Goal: Information Seeking & Learning: Learn about a topic

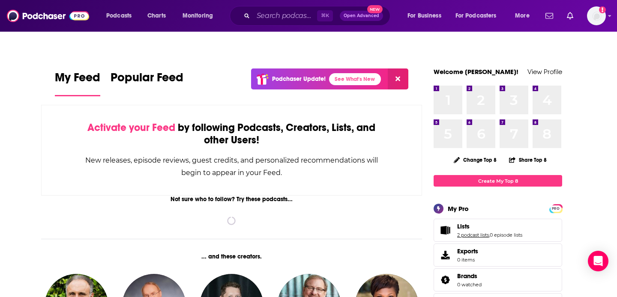
click at [467, 232] on link "2 podcast lists" at bounding box center [473, 235] width 32 height 6
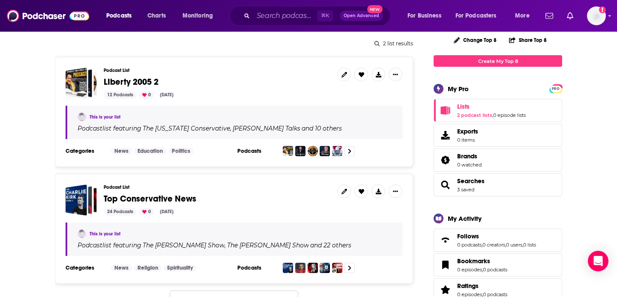
scroll to position [122, 0]
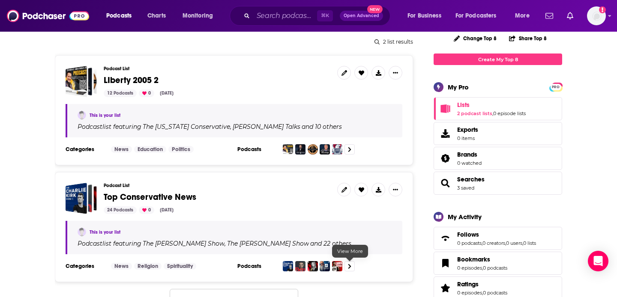
click at [349, 264] on icon at bounding box center [349, 267] width 3 height 6
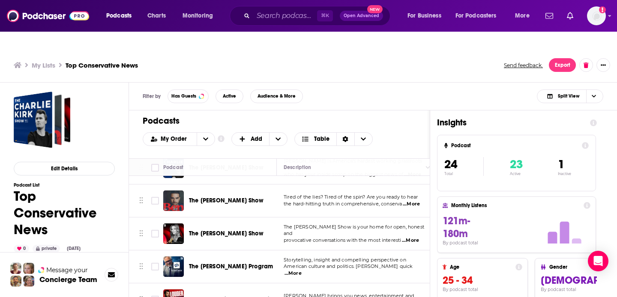
scroll to position [26, 0]
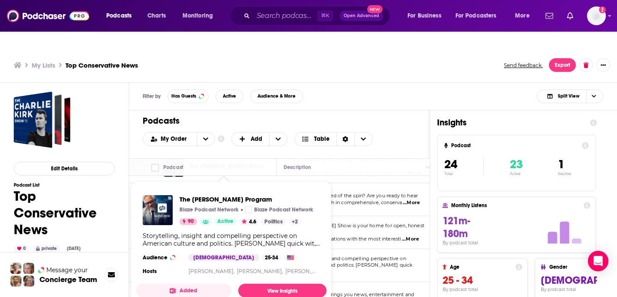
click at [241, 248] on div "The [PERSON_NAME] Program Blaze Podcast Network Blaze Podcast Network 90 Active…" at bounding box center [231, 237] width 191 height 96
click at [269, 284] on link "View Insights" at bounding box center [282, 291] width 88 height 14
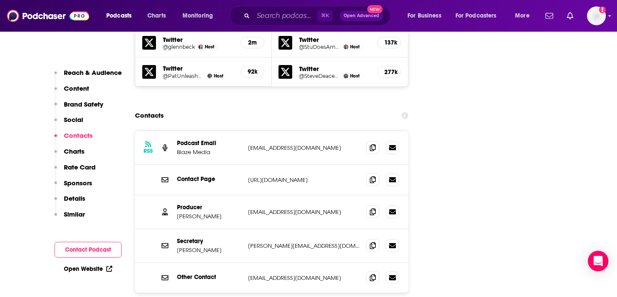
scroll to position [1108, 0]
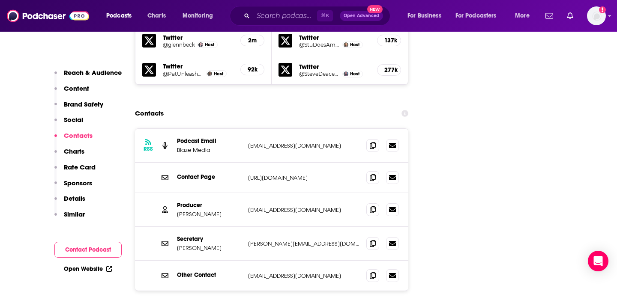
click at [83, 182] on p "Sponsors" at bounding box center [78, 183] width 28 height 8
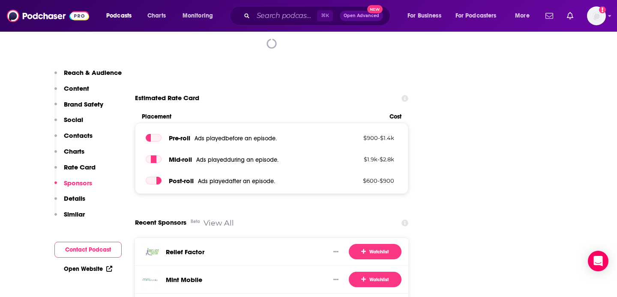
scroll to position [1498, 0]
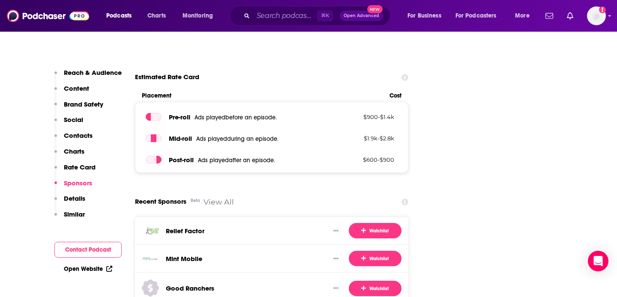
click at [71, 197] on p "Details" at bounding box center [74, 199] width 21 height 8
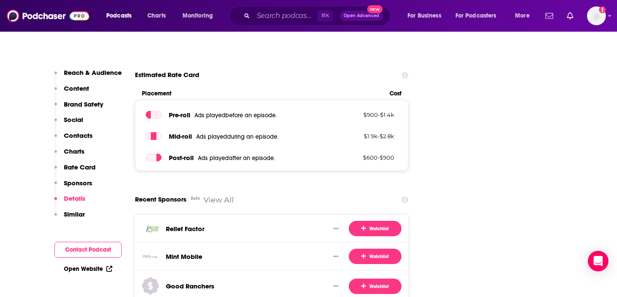
click at [71, 197] on p "Details" at bounding box center [74, 199] width 21 height 8
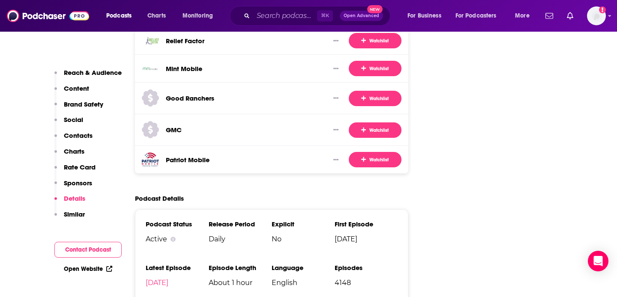
scroll to position [1688, 0]
click at [83, 165] on p "Rate Card" at bounding box center [80, 167] width 32 height 8
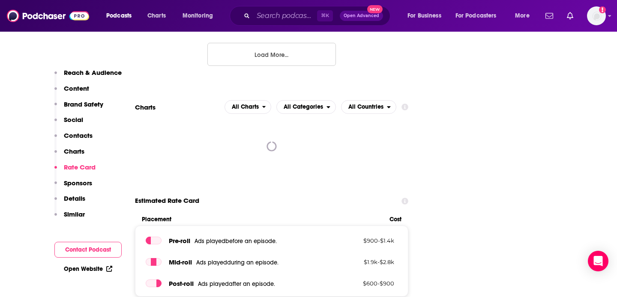
scroll to position [1373, 0]
click at [100, 72] on p "Reach & Audience" at bounding box center [93, 73] width 58 height 8
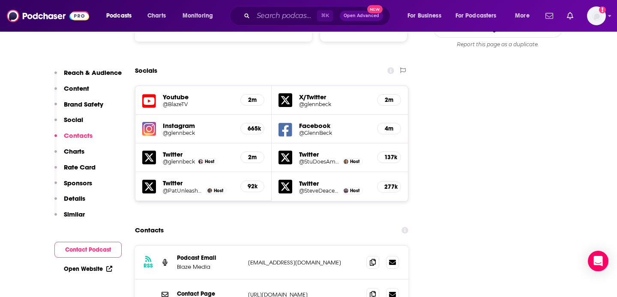
scroll to position [1003, 0]
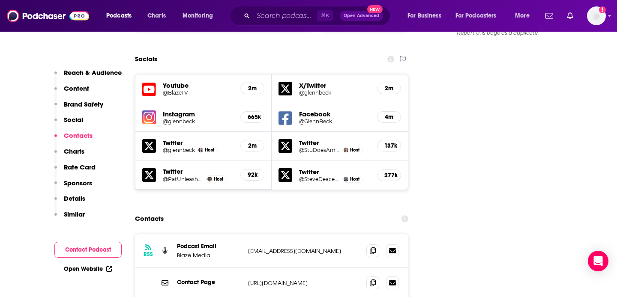
click at [88, 183] on p "Sponsors" at bounding box center [78, 183] width 28 height 8
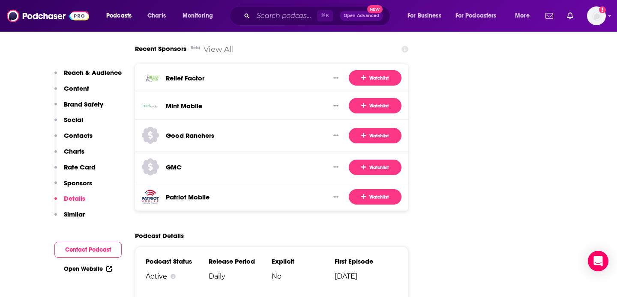
scroll to position [1645, 0]
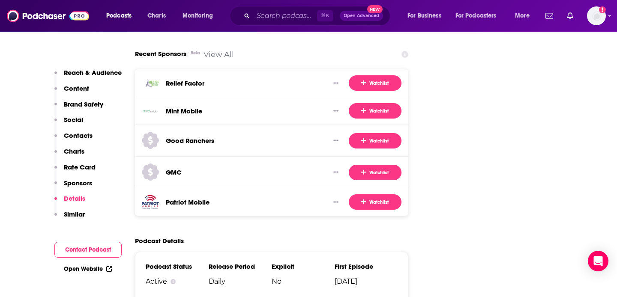
click at [86, 135] on p "Contacts" at bounding box center [78, 136] width 29 height 8
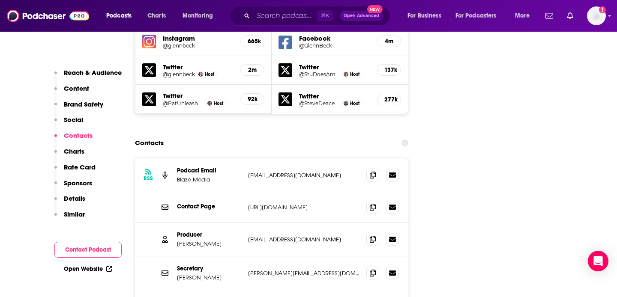
scroll to position [1080, 0]
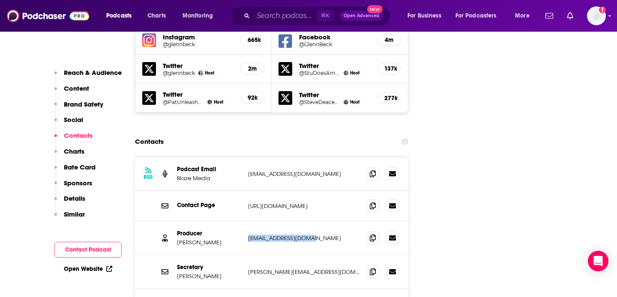
drag, startPoint x: 246, startPoint y: 162, endPoint x: 316, endPoint y: 166, distance: 70.0
click at [316, 222] on div "Producer [PERSON_NAME] [EMAIL_ADDRESS][DOMAIN_NAME] [PERSON_NAME][EMAIL_ADDRESS…" at bounding box center [271, 239] width 273 height 34
click at [314, 222] on div "Producer [PERSON_NAME] [EMAIL_ADDRESS][DOMAIN_NAME] [PERSON_NAME][EMAIL_ADDRESS…" at bounding box center [271, 239] width 273 height 34
drag, startPoint x: 237, startPoint y: 165, endPoint x: 341, endPoint y: 168, distance: 104.2
click at [342, 222] on div "Producer [PERSON_NAME] [EMAIL_ADDRESS][DOMAIN_NAME] [PERSON_NAME][EMAIL_ADDRESS…" at bounding box center [271, 239] width 273 height 34
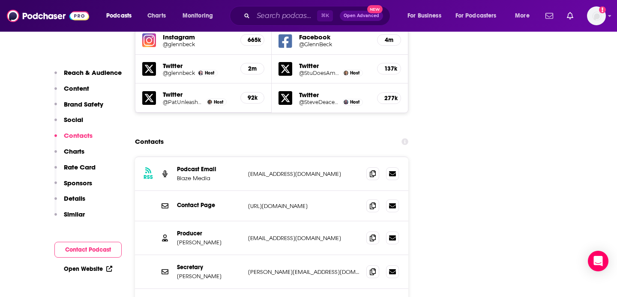
copy div "[EMAIL_ADDRESS][DOMAIN_NAME]"
click at [88, 167] on p "Rate Card" at bounding box center [80, 167] width 32 height 8
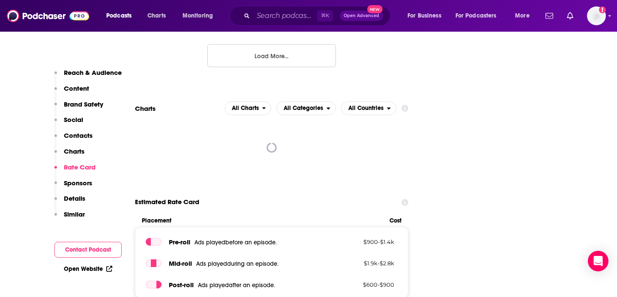
scroll to position [1373, 0]
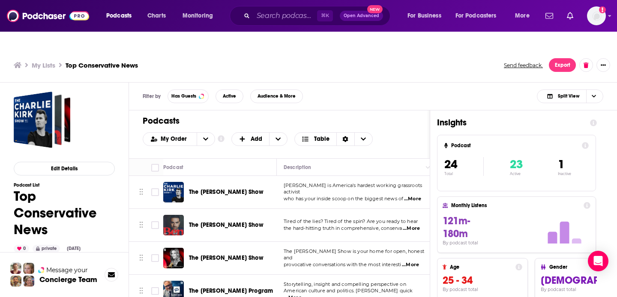
click at [219, 255] on span "The [PERSON_NAME] Show" at bounding box center [226, 258] width 75 height 7
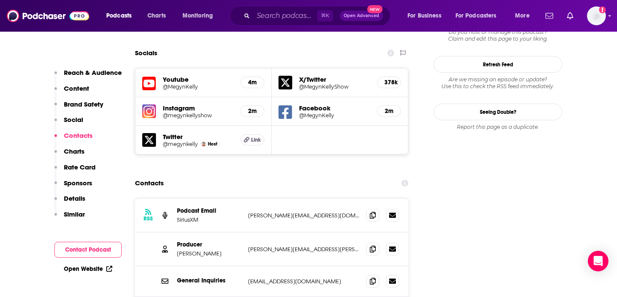
scroll to position [993, 0]
click at [80, 184] on p "Sponsors" at bounding box center [78, 183] width 28 height 8
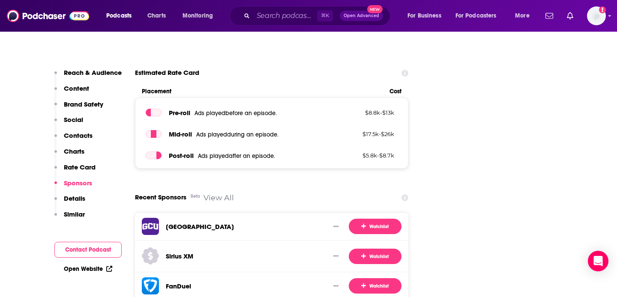
scroll to position [1461, 0]
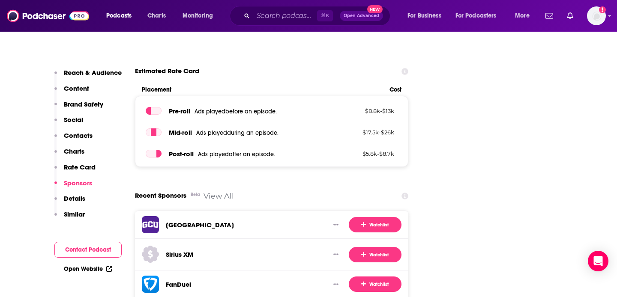
click at [83, 168] on p "Rate Card" at bounding box center [80, 167] width 32 height 8
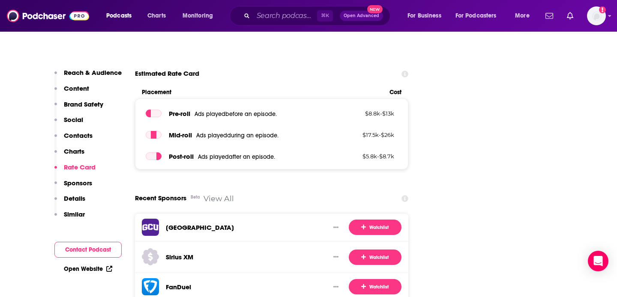
click at [83, 168] on p "Rate Card" at bounding box center [80, 167] width 32 height 8
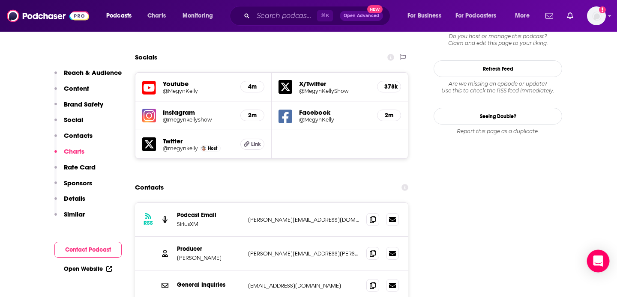
scroll to position [982, 0]
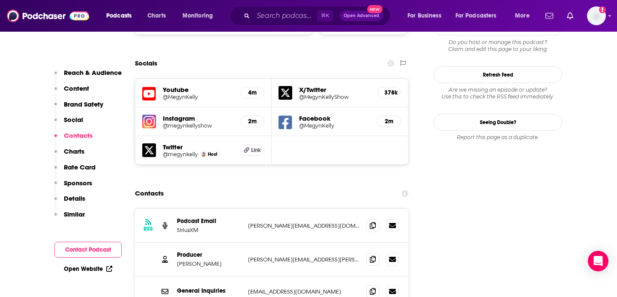
click at [80, 214] on p "Similar" at bounding box center [74, 214] width 21 height 8
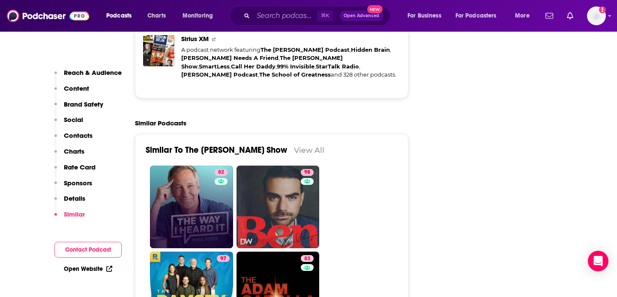
scroll to position [2012, 0]
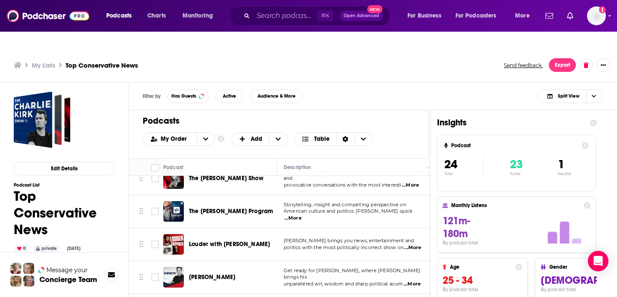
scroll to position [81, 0]
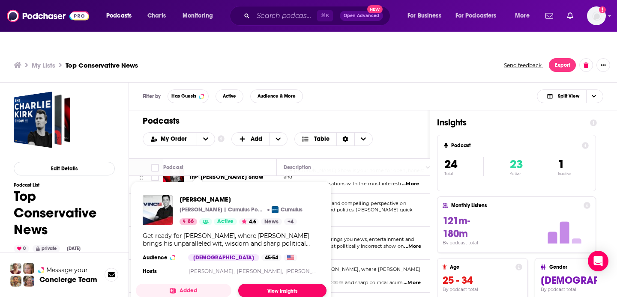
click at [267, 284] on link "View Insights" at bounding box center [282, 291] width 88 height 14
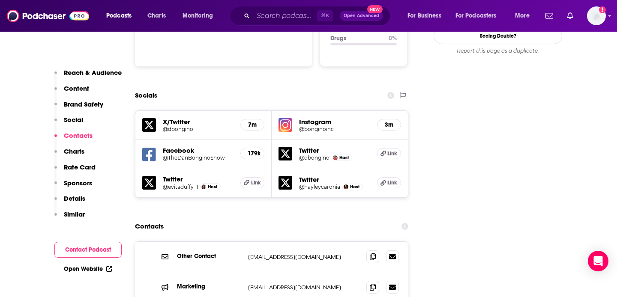
scroll to position [962, 0]
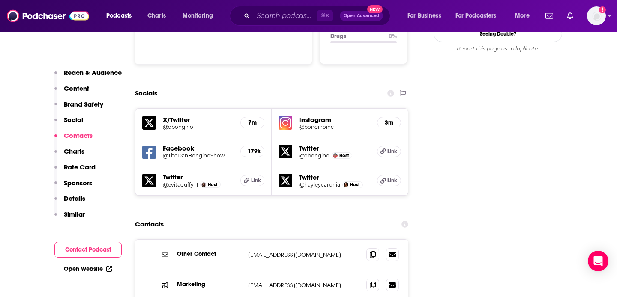
click at [83, 168] on p "Rate Card" at bounding box center [80, 167] width 32 height 8
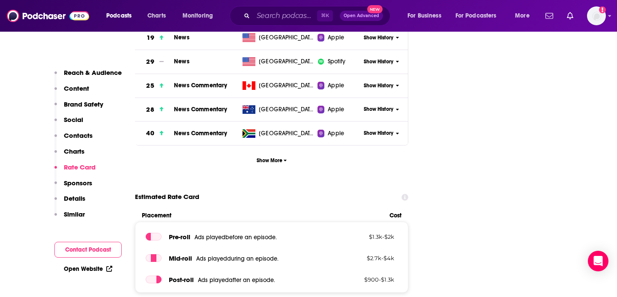
scroll to position [1450, 0]
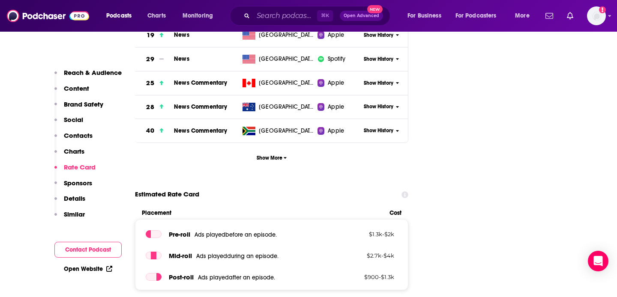
click at [76, 183] on p "Sponsors" at bounding box center [78, 183] width 28 height 8
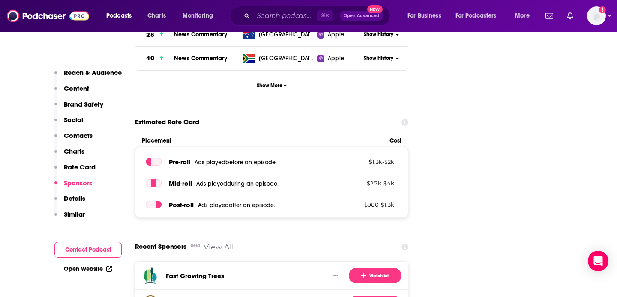
scroll to position [1476, 0]
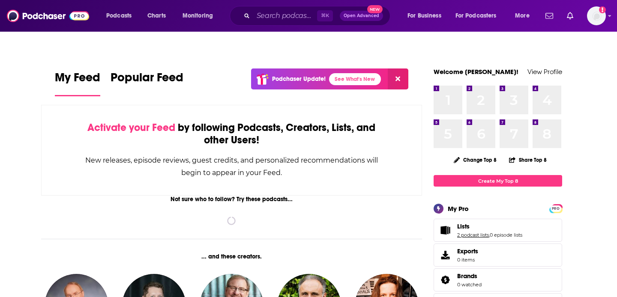
click at [470, 232] on link "2 podcast lists" at bounding box center [473, 235] width 32 height 6
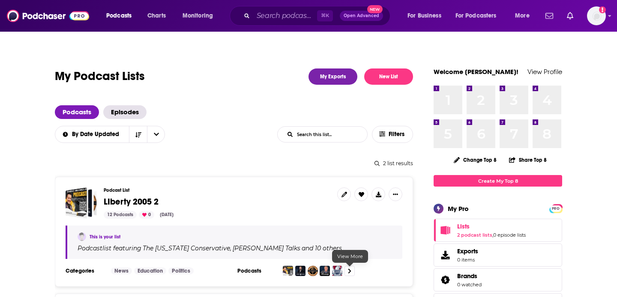
click at [349, 269] on icon at bounding box center [349, 272] width 3 height 6
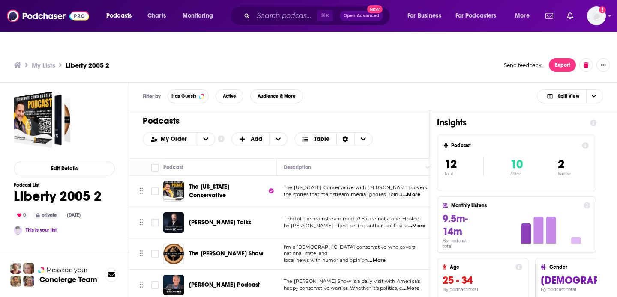
scroll to position [0, 0]
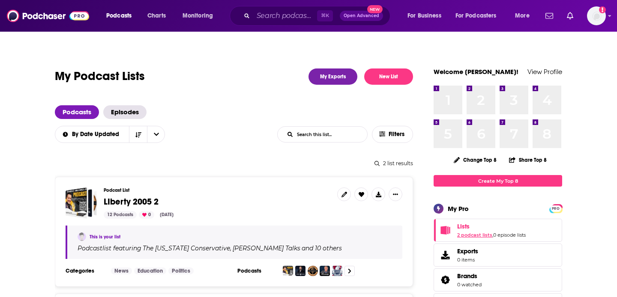
click at [475, 232] on link "2 podcast lists" at bounding box center [474, 235] width 35 height 6
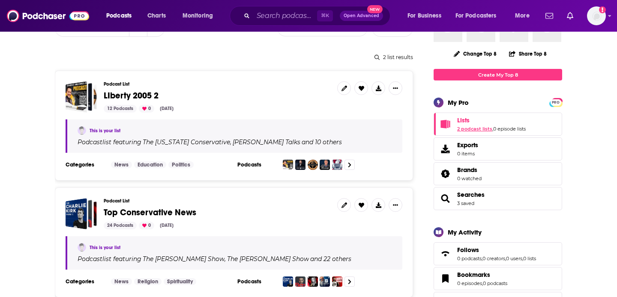
scroll to position [108, 0]
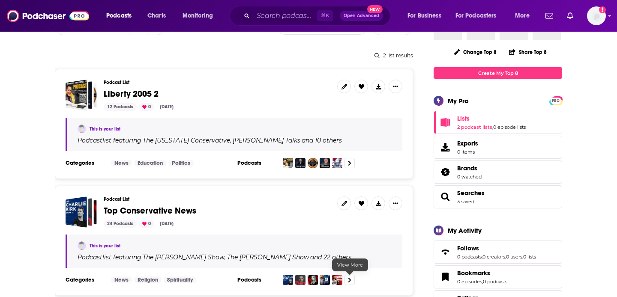
click at [348, 275] on link at bounding box center [350, 280] width 10 height 10
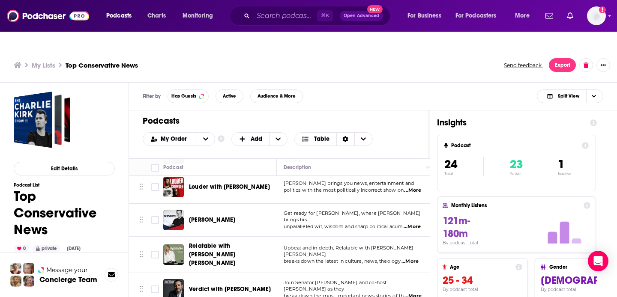
scroll to position [138, 0]
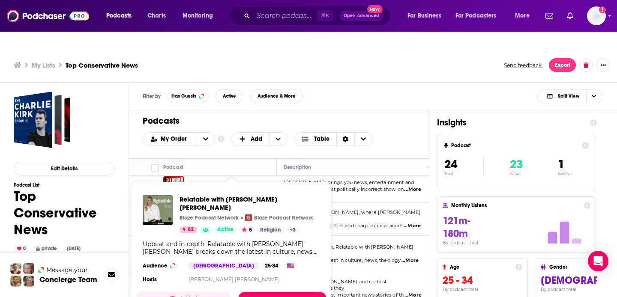
click at [278, 292] on link "View Insights" at bounding box center [282, 299] width 88 height 14
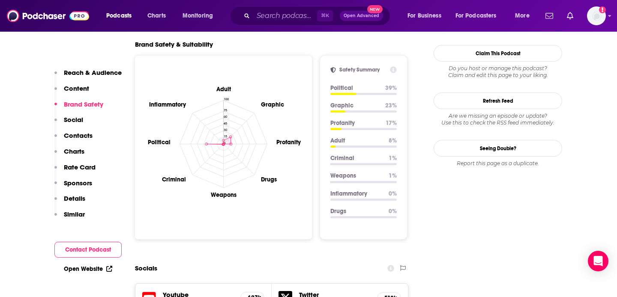
scroll to position [791, 0]
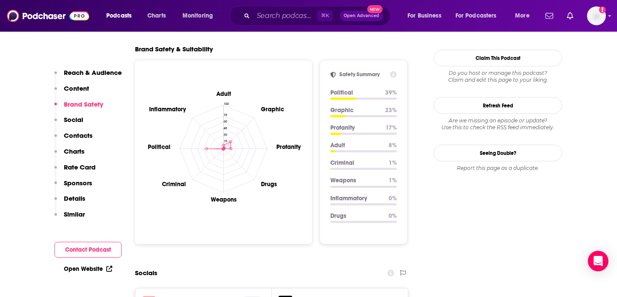
click at [78, 184] on p "Sponsors" at bounding box center [78, 183] width 28 height 8
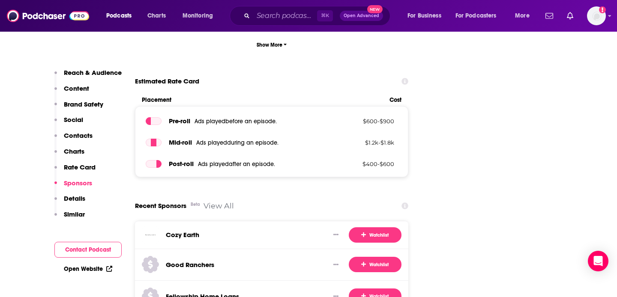
scroll to position [1522, 0]
click at [89, 167] on p "Rate Card" at bounding box center [80, 167] width 32 height 8
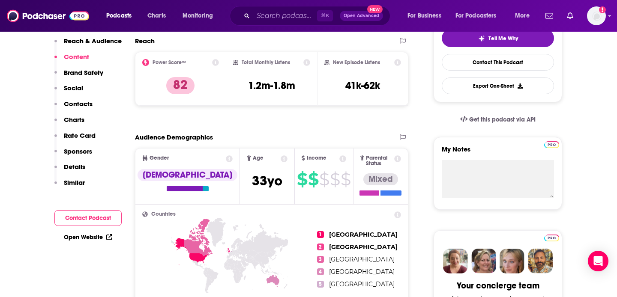
scroll to position [0, 0]
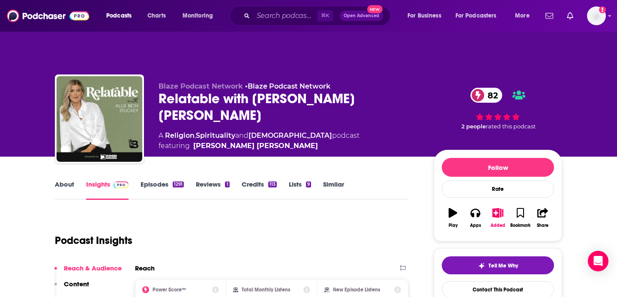
click at [66, 180] on link "About" at bounding box center [64, 190] width 19 height 20
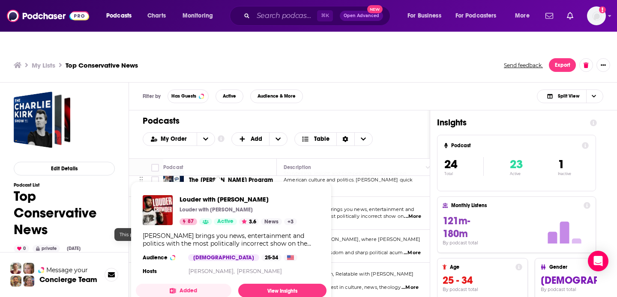
scroll to position [110, 0]
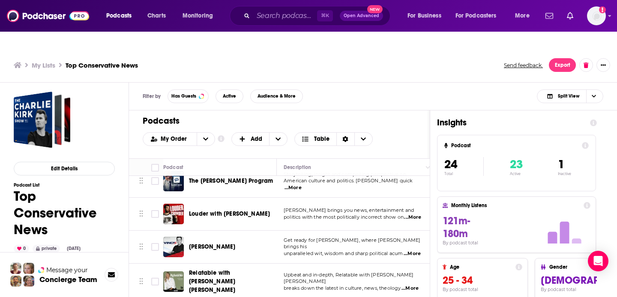
click at [207, 210] on span "Louder with [PERSON_NAME]" at bounding box center [229, 213] width 81 height 7
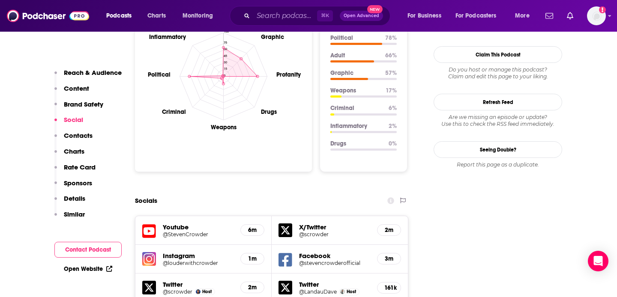
scroll to position [875, 0]
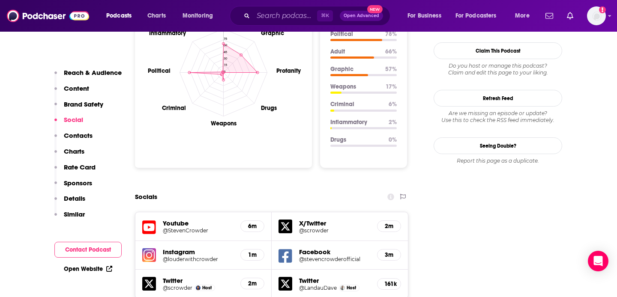
click at [69, 184] on p "Sponsors" at bounding box center [78, 183] width 28 height 8
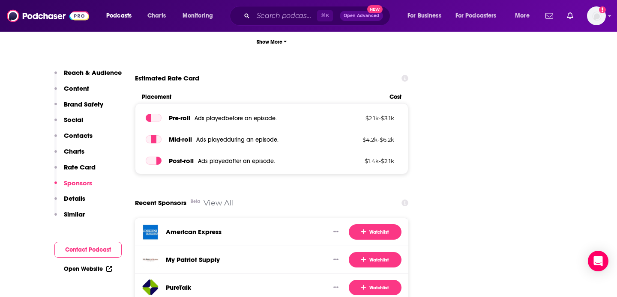
scroll to position [1593, 0]
click at [78, 165] on p "Rate Card" at bounding box center [80, 167] width 32 height 8
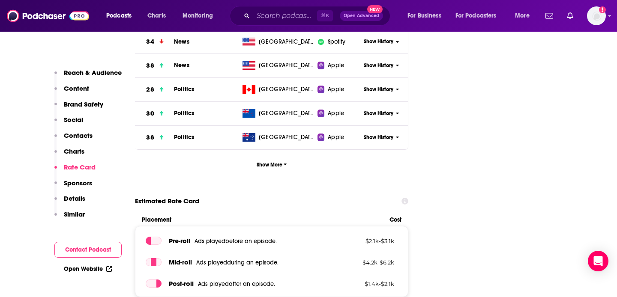
scroll to position [1468, 0]
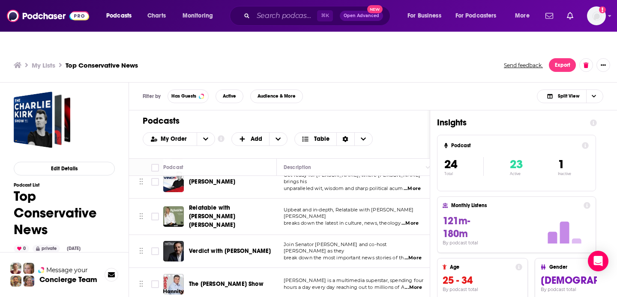
scroll to position [195, 0]
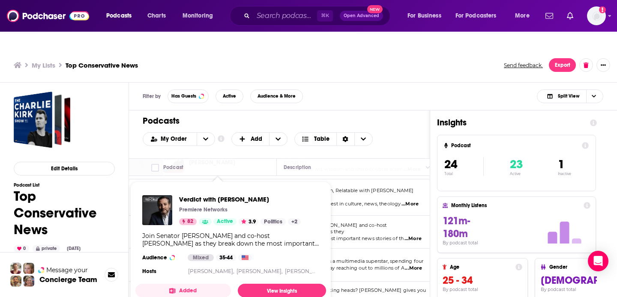
click at [226, 210] on div "Verdict with Ted Cruz Premiere Networks 82 Active 3.9 Politics + 2 Join Senator…" at bounding box center [230, 237] width 191 height 96
click at [292, 284] on link "View Insights" at bounding box center [282, 291] width 88 height 14
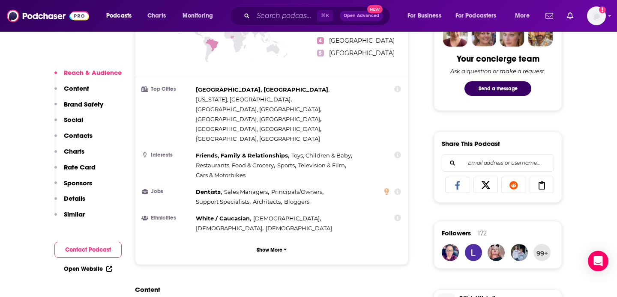
scroll to position [463, 0]
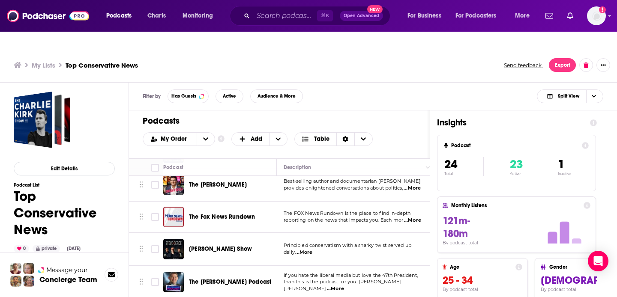
scroll to position [424, 0]
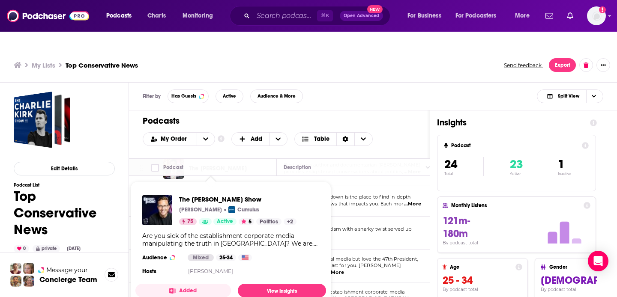
click at [220, 284] on button "Added" at bounding box center [183, 291] width 96 height 14
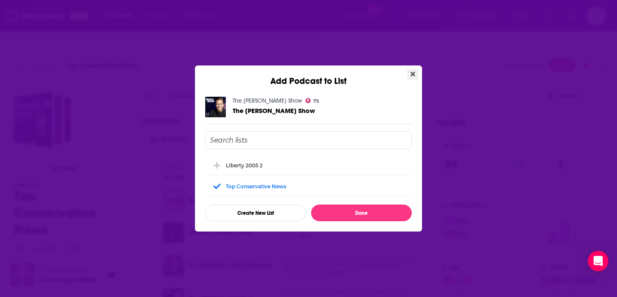
click at [411, 72] on icon "Close" at bounding box center [413, 74] width 5 height 5
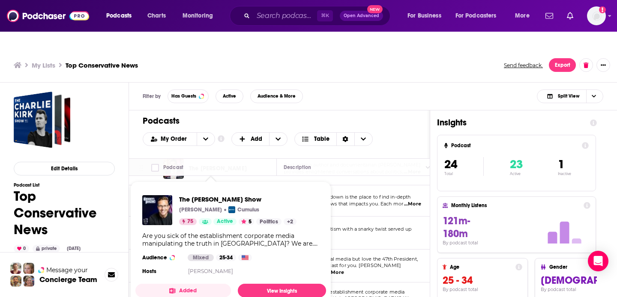
click at [217, 284] on button "Added" at bounding box center [183, 291] width 96 height 14
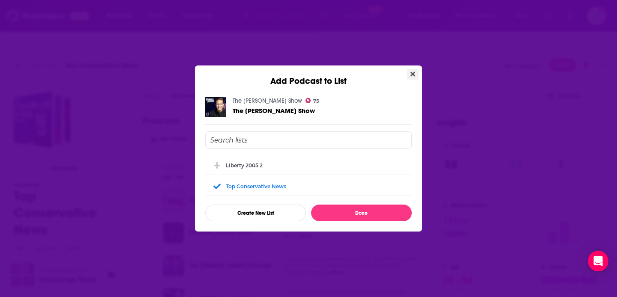
click at [410, 73] on button "Close" at bounding box center [413, 74] width 12 height 11
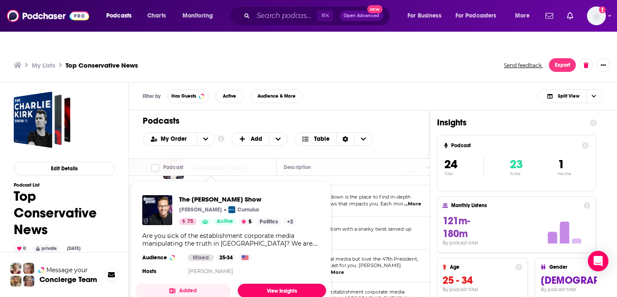
click at [267, 284] on link "View Insights" at bounding box center [282, 291] width 88 height 14
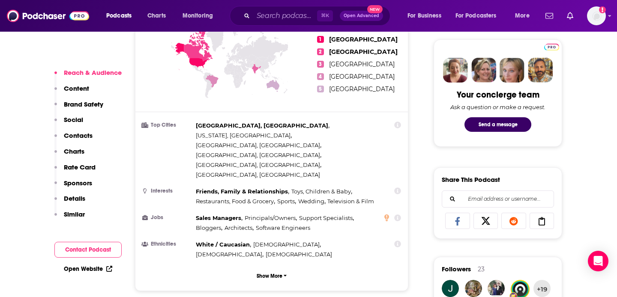
scroll to position [416, 0]
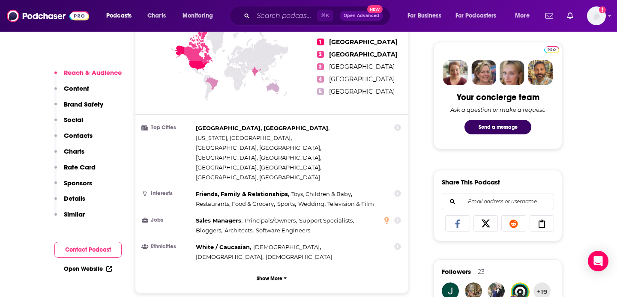
click at [72, 165] on p "Rate Card" at bounding box center [80, 167] width 32 height 8
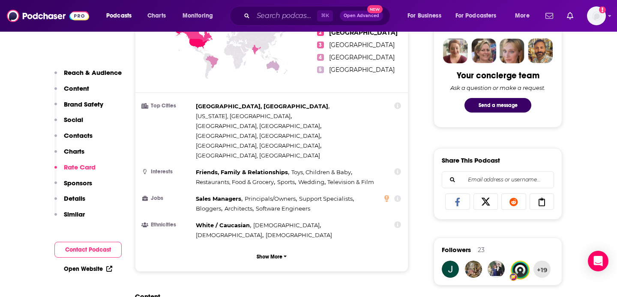
click at [72, 165] on p "Rate Card" at bounding box center [80, 167] width 32 height 8
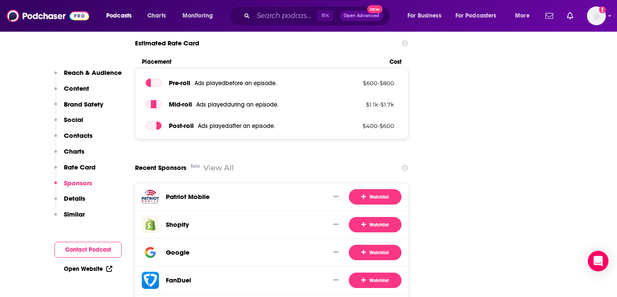
scroll to position [1578, 0]
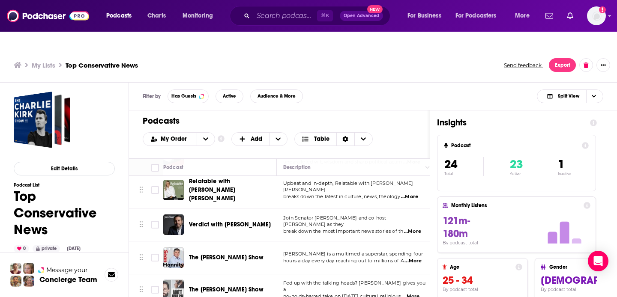
scroll to position [201, 0]
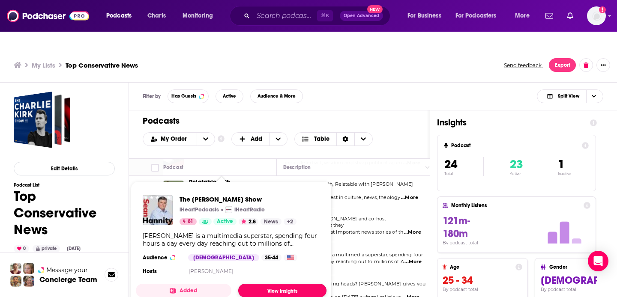
click at [261, 284] on link "View Insights" at bounding box center [282, 291] width 88 height 14
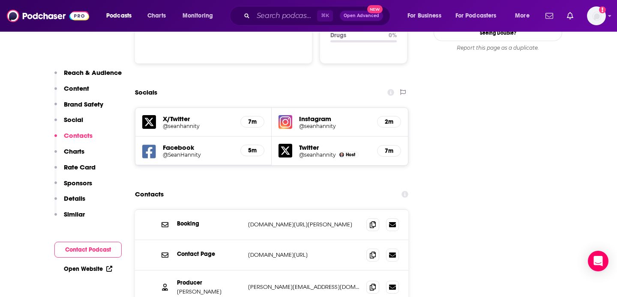
scroll to position [963, 0]
click at [81, 183] on p "Sponsors" at bounding box center [78, 183] width 28 height 8
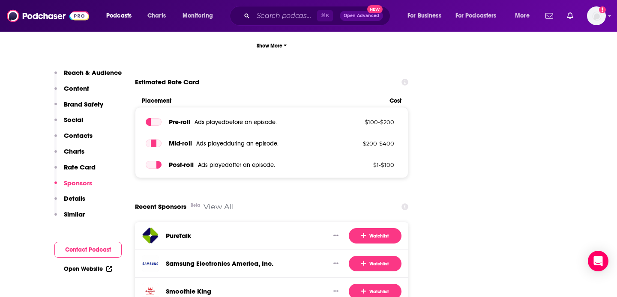
scroll to position [1544, 0]
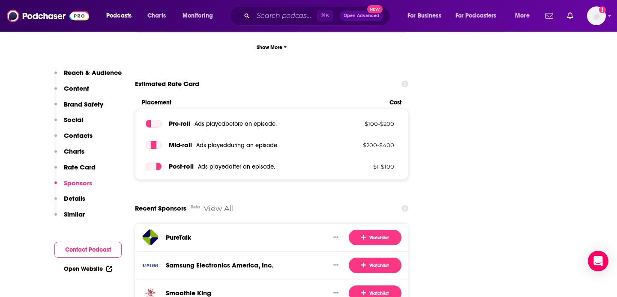
click at [87, 165] on p "Rate Card" at bounding box center [80, 167] width 32 height 8
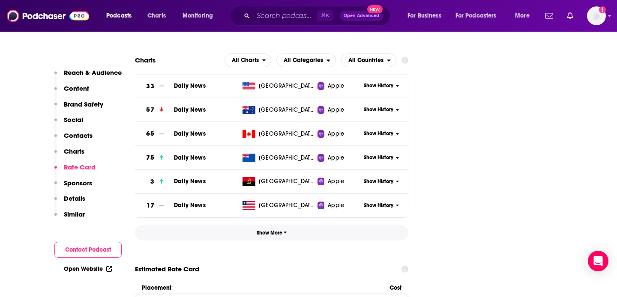
scroll to position [1356, 0]
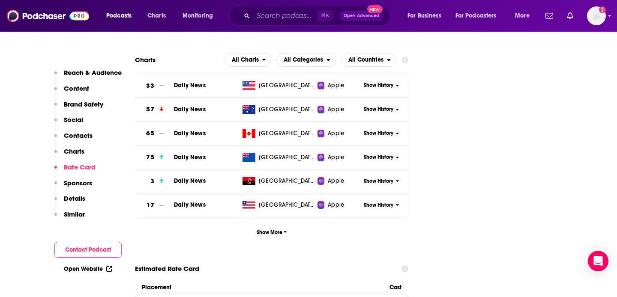
click at [96, 73] on p "Reach & Audience" at bounding box center [93, 73] width 58 height 8
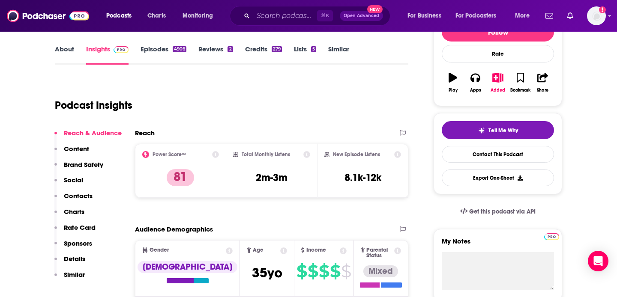
scroll to position [128, 0]
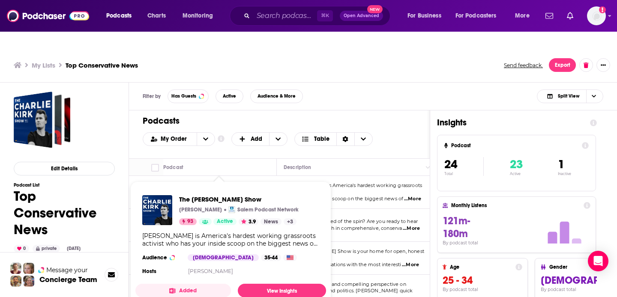
click at [216, 189] on div "The Charlie Kirk Show Andrew Kolvet Salem Podcast Network 93 Active 3.9 News + …" at bounding box center [230, 237] width 191 height 96
click at [259, 284] on link "View Insights" at bounding box center [282, 291] width 88 height 14
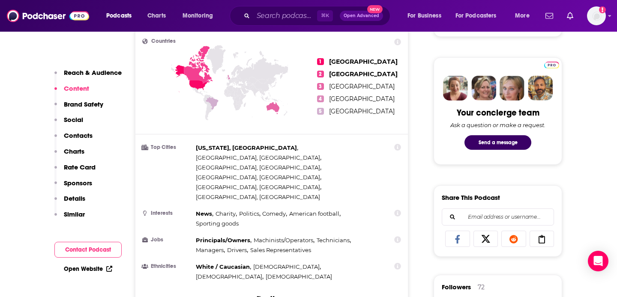
scroll to position [403, 0]
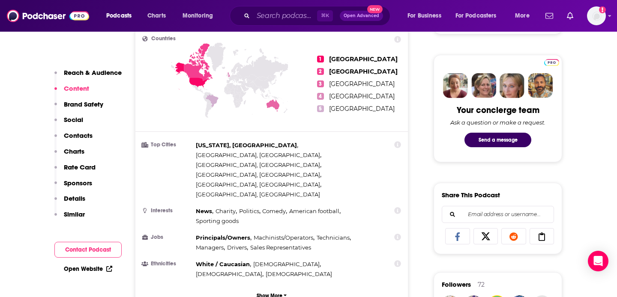
click at [78, 182] on p "Sponsors" at bounding box center [78, 183] width 28 height 8
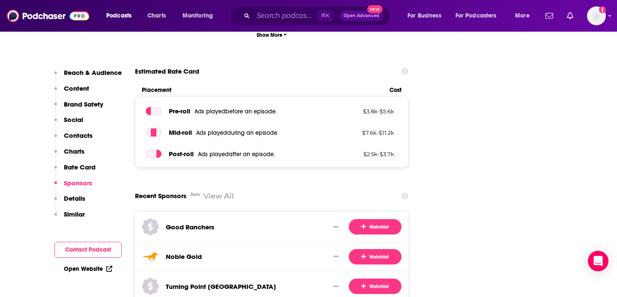
scroll to position [1546, 0]
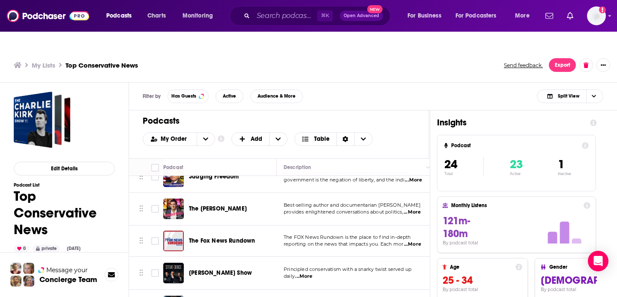
scroll to position [385, 0]
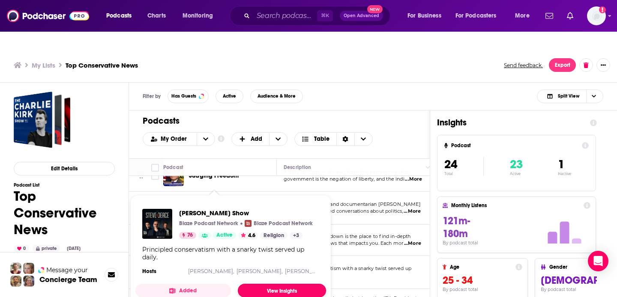
click at [276, 284] on link "View Insights" at bounding box center [282, 291] width 88 height 14
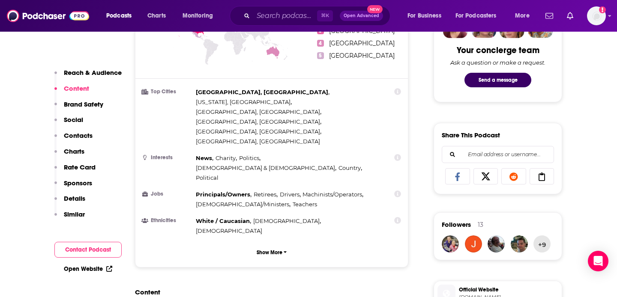
scroll to position [434, 0]
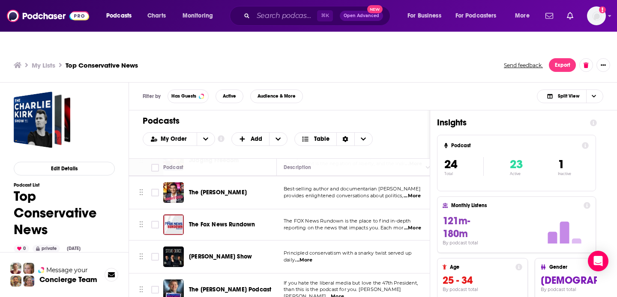
scroll to position [417, 0]
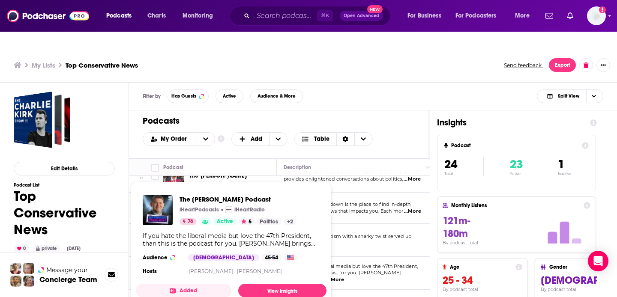
click at [249, 246] on div "The Ben Ferguson Podcast iHeartPodcasts iHeartRadio 76 Active 5 Politics + 2 If…" at bounding box center [231, 237] width 191 height 96
click at [268, 284] on link "View Insights" at bounding box center [282, 291] width 88 height 14
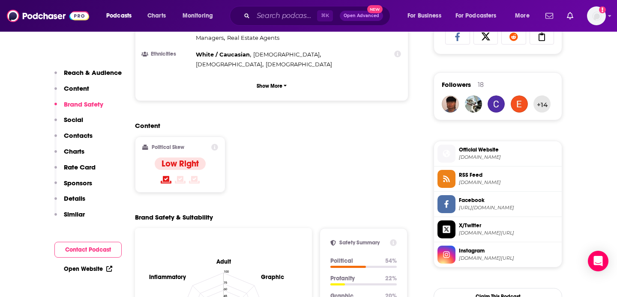
scroll to position [605, 0]
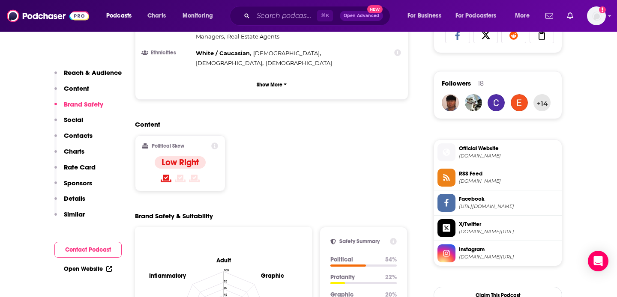
click at [79, 184] on p "Sponsors" at bounding box center [78, 183] width 28 height 8
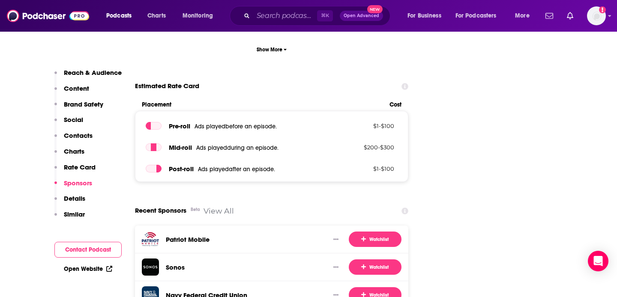
scroll to position [1446, 0]
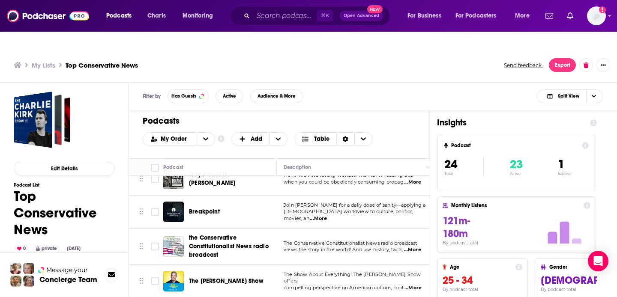
scroll to position [650, 0]
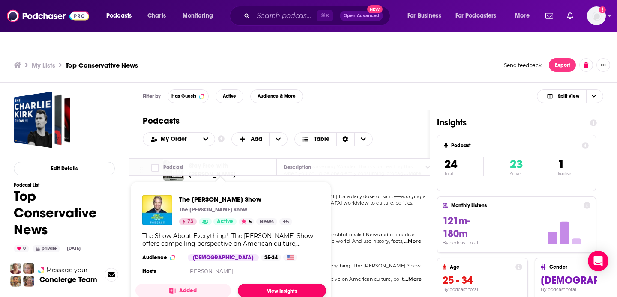
click at [271, 284] on link "View Insights" at bounding box center [282, 291] width 88 height 14
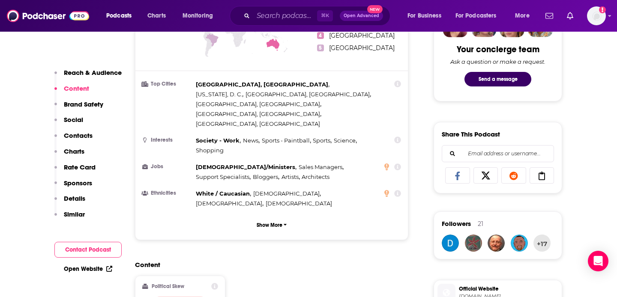
scroll to position [413, 0]
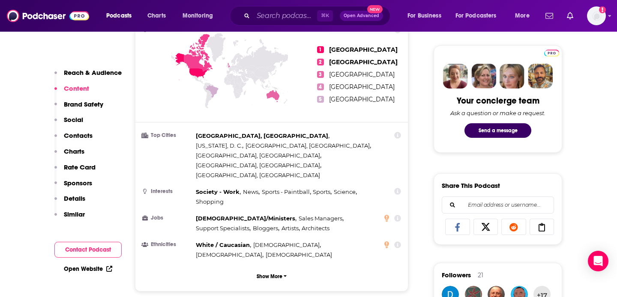
click at [77, 182] on p "Sponsors" at bounding box center [78, 183] width 28 height 8
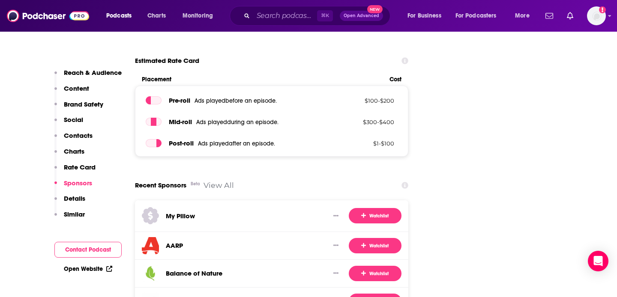
scroll to position [1552, 0]
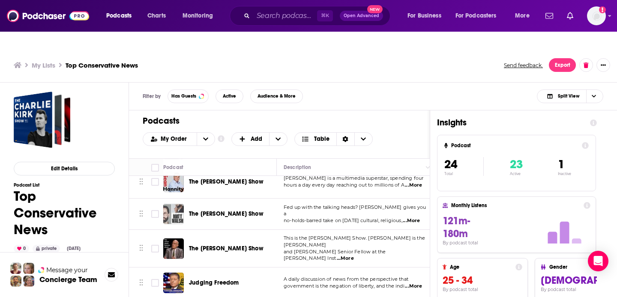
scroll to position [279, 0]
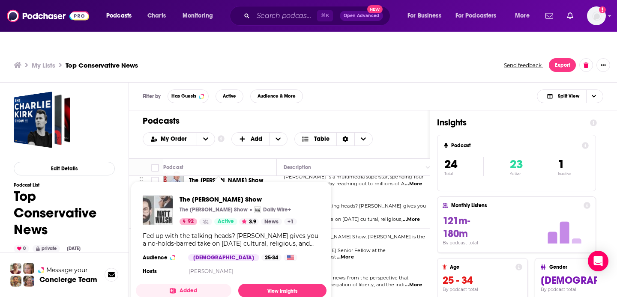
click at [217, 207] on p "The [PERSON_NAME] Show" at bounding box center [214, 210] width 68 height 7
click at [279, 284] on link "View Insights" at bounding box center [282, 291] width 88 height 14
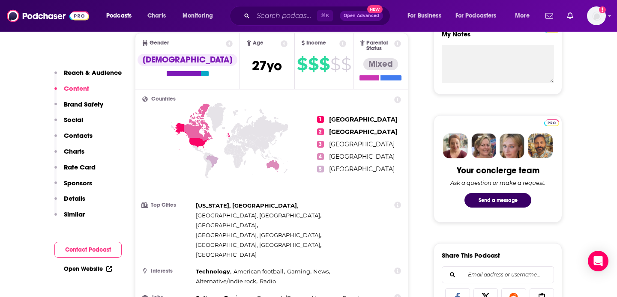
scroll to position [336, 0]
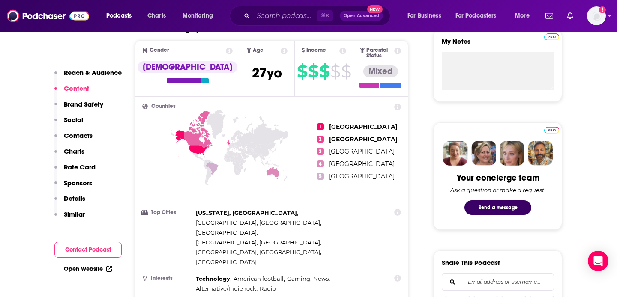
click at [79, 182] on p "Sponsors" at bounding box center [78, 183] width 28 height 8
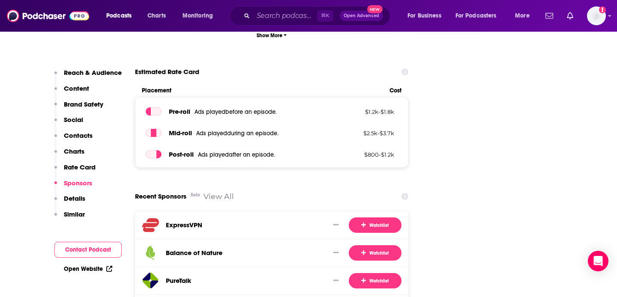
scroll to position [1586, 0]
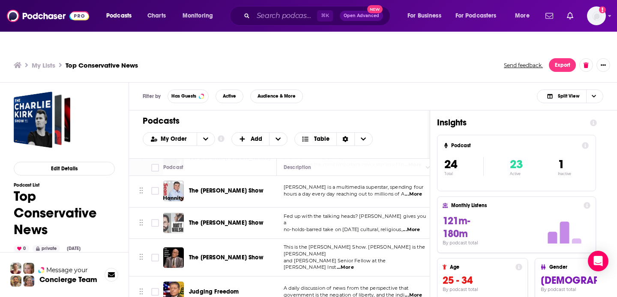
scroll to position [270, 0]
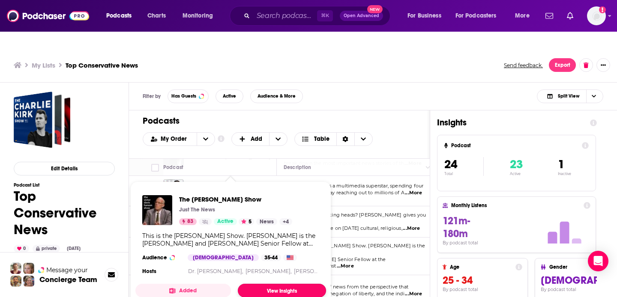
click at [276, 284] on link "View Insights" at bounding box center [282, 291] width 88 height 14
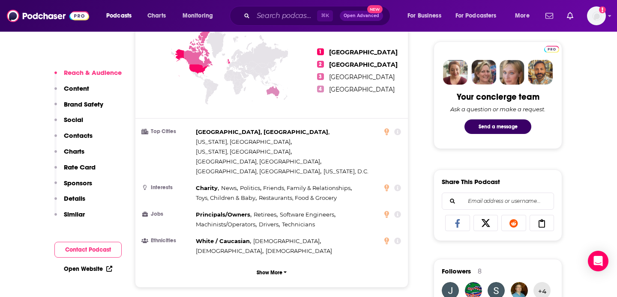
scroll to position [409, 0]
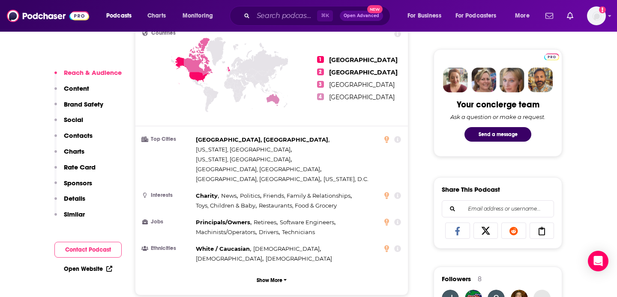
click at [79, 185] on p "Sponsors" at bounding box center [78, 183] width 28 height 8
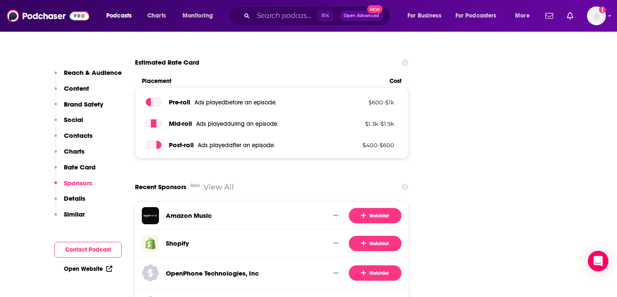
scroll to position [1459, 0]
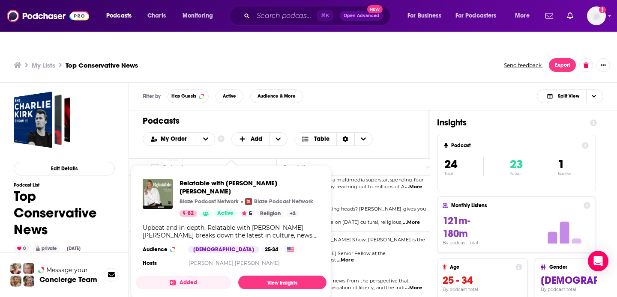
scroll to position [277, 0]
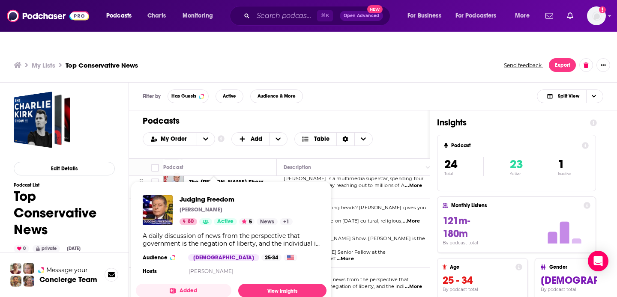
click at [230, 257] on div "Judging Freedom Judge Napolitano 80 Active 5 News + 1 Audience Male 25-34 Hosts…" at bounding box center [231, 237] width 191 height 96
click at [260, 284] on link "View Insights" at bounding box center [282, 291] width 88 height 14
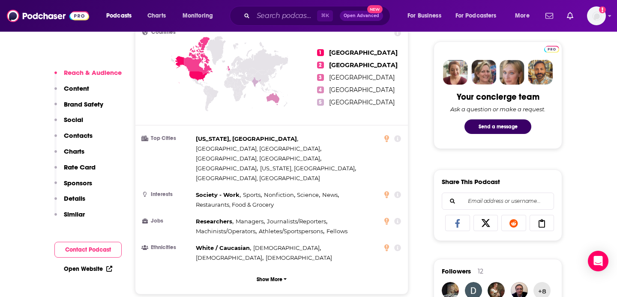
scroll to position [429, 0]
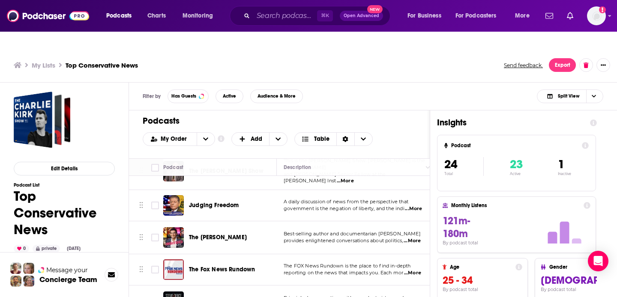
scroll to position [360, 0]
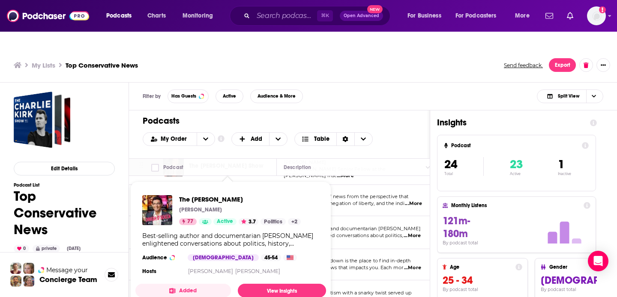
click at [254, 219] on button "3.7" at bounding box center [249, 222] width 20 height 7
click at [278, 284] on link "View Insights" at bounding box center [282, 291] width 88 height 14
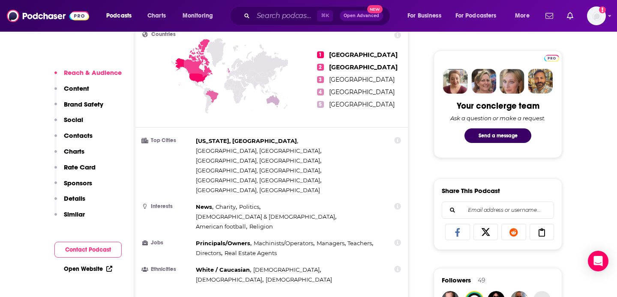
scroll to position [404, 0]
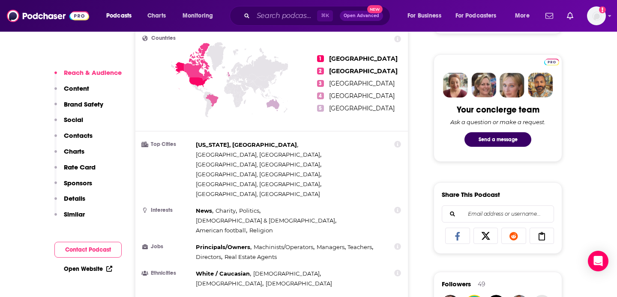
click at [79, 185] on p "Sponsors" at bounding box center [78, 183] width 28 height 8
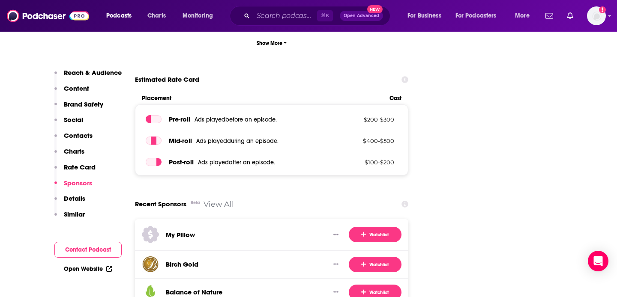
scroll to position [1579, 0]
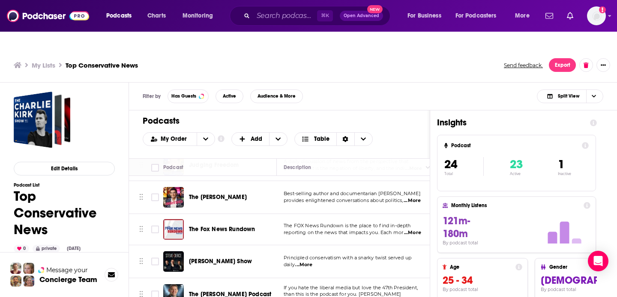
scroll to position [397, 0]
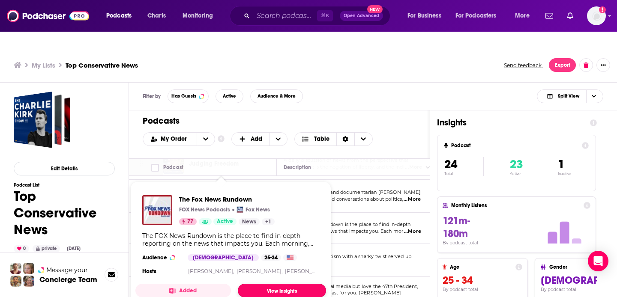
click at [274, 284] on link "View Insights" at bounding box center [282, 291] width 88 height 14
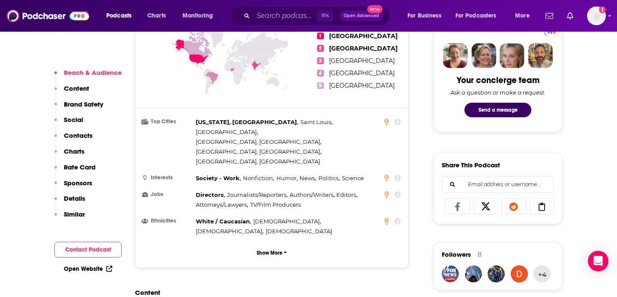
scroll to position [432, 0]
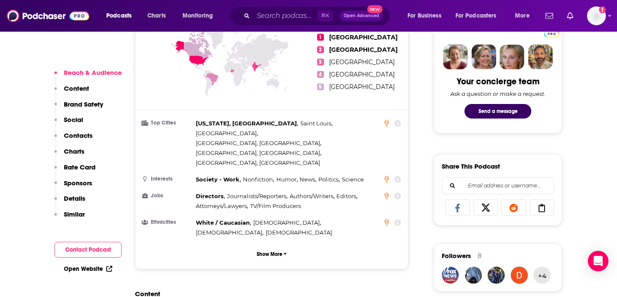
click at [87, 182] on p "Sponsors" at bounding box center [78, 183] width 28 height 8
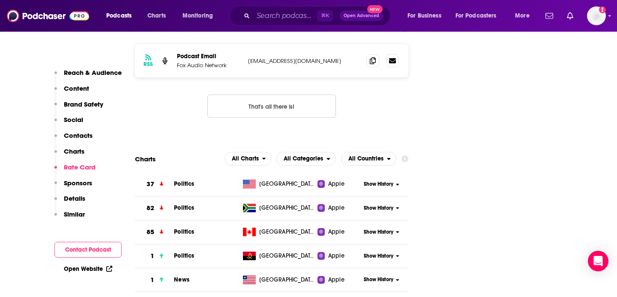
scroll to position [1160, 0]
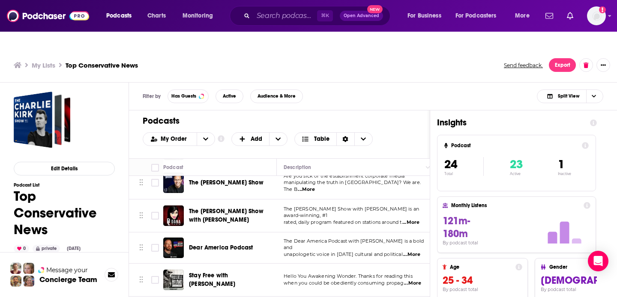
scroll to position [542, 0]
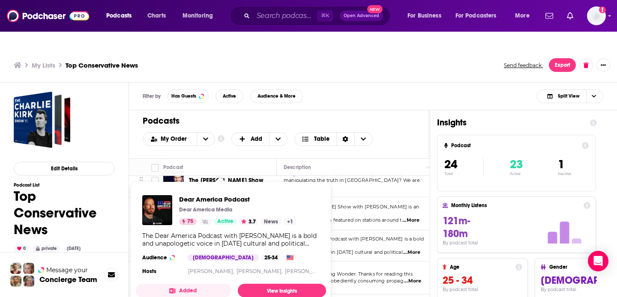
click at [240, 232] on div "The Dear America Podcast with Graham Allen is a bold and unapologetic voice in …" at bounding box center [230, 239] width 177 height 15
click at [275, 284] on link "View Insights" at bounding box center [282, 291] width 88 height 14
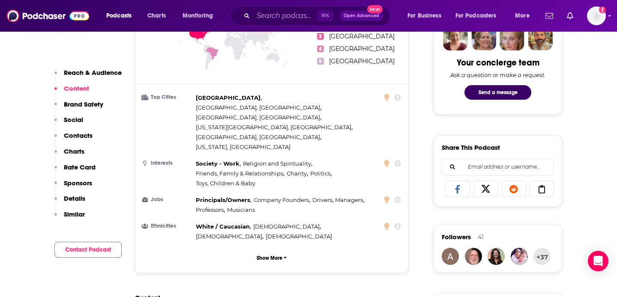
scroll to position [437, 0]
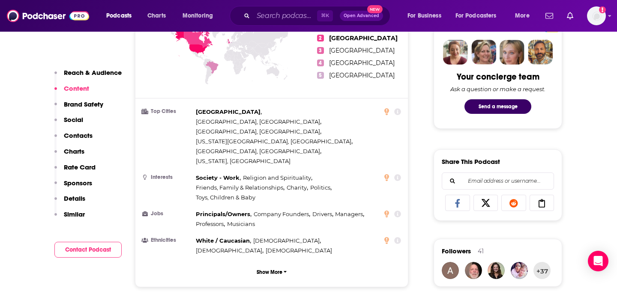
click at [74, 185] on p "Sponsors" at bounding box center [78, 183] width 28 height 8
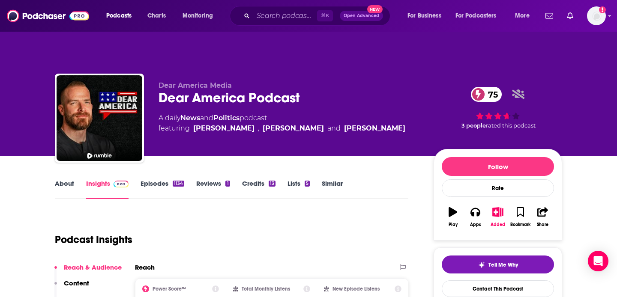
scroll to position [0, 0]
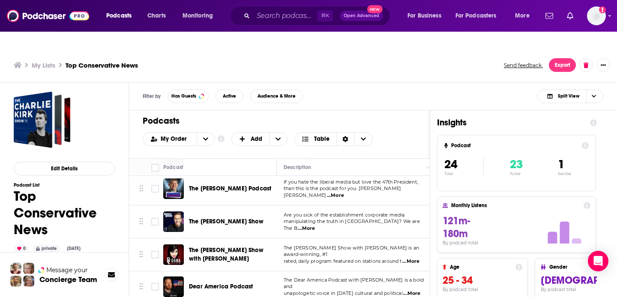
scroll to position [506, 0]
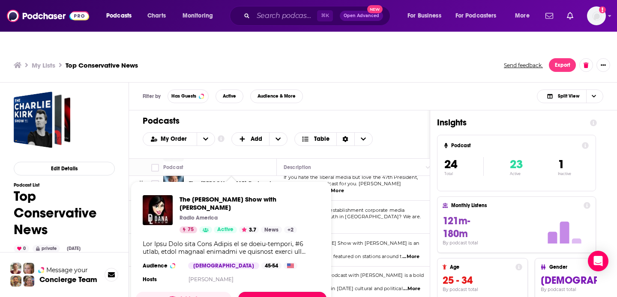
click at [281, 292] on link "View Insights" at bounding box center [282, 299] width 88 height 14
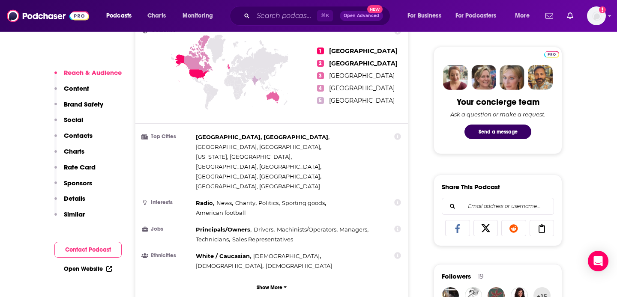
scroll to position [396, 0]
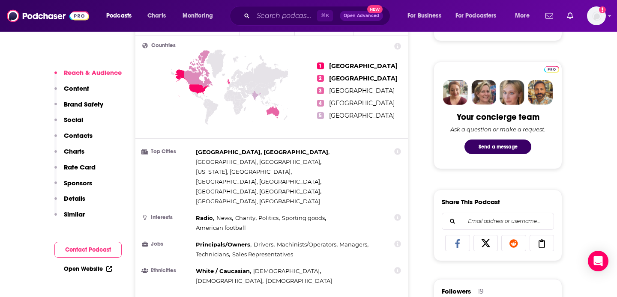
click at [87, 181] on p "Sponsors" at bounding box center [78, 183] width 28 height 8
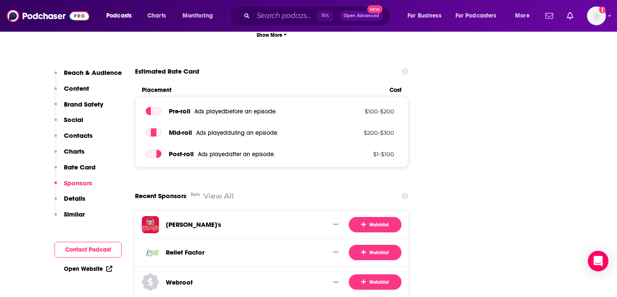
scroll to position [1454, 0]
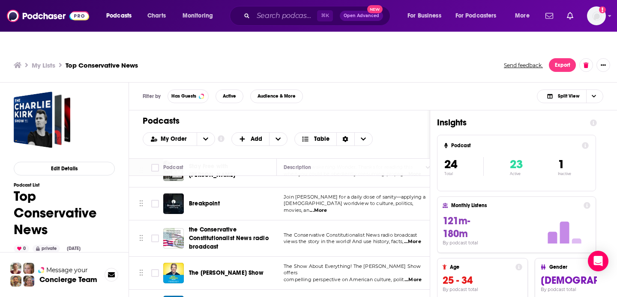
scroll to position [650, 0]
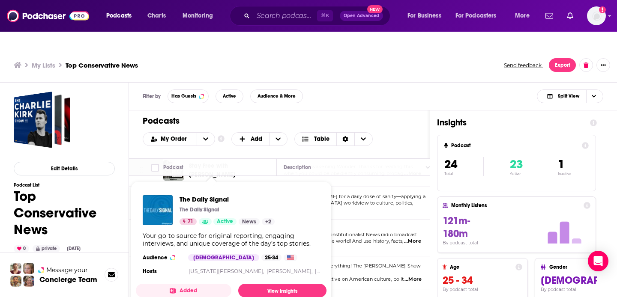
click at [206, 280] on span "The Daily Signal The Daily Signal 71 Active News + 2 Your go-to source for orig…" at bounding box center [231, 245] width 191 height 113
click at [260, 284] on link "View Insights" at bounding box center [282, 291] width 88 height 14
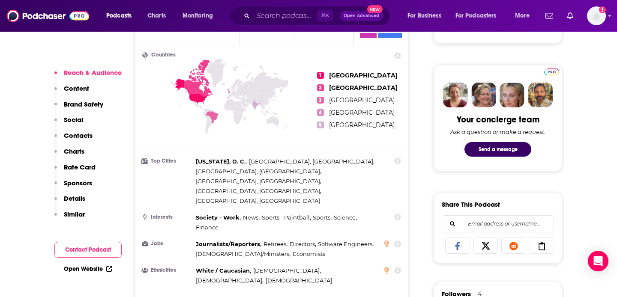
scroll to position [398, 0]
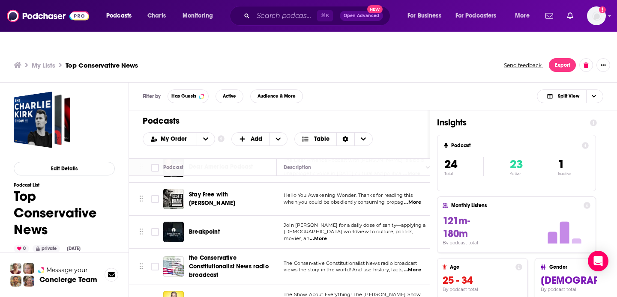
scroll to position [650, 0]
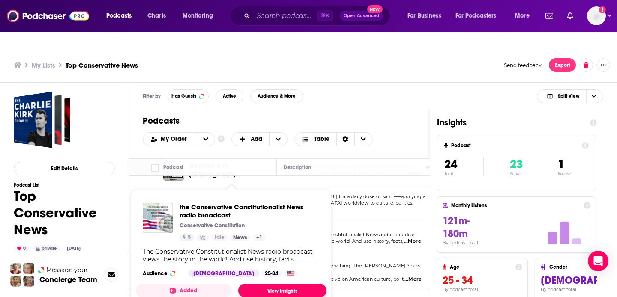
click at [273, 284] on link "View Insights" at bounding box center [282, 291] width 88 height 14
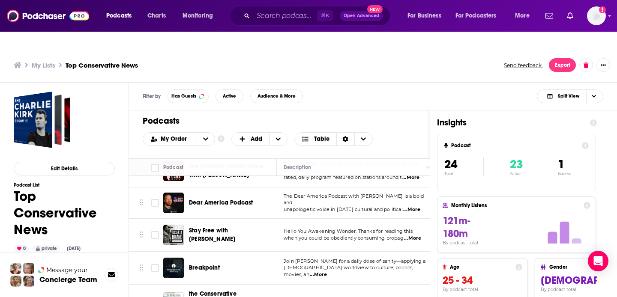
scroll to position [587, 0]
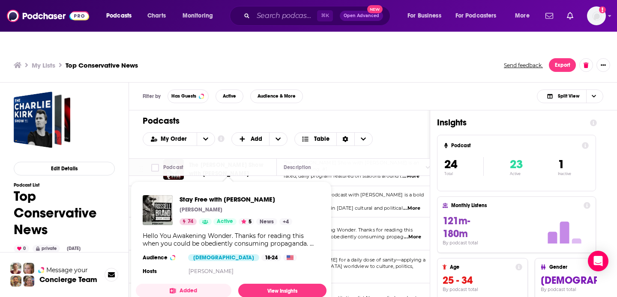
click at [262, 219] on link "News" at bounding box center [266, 222] width 21 height 7
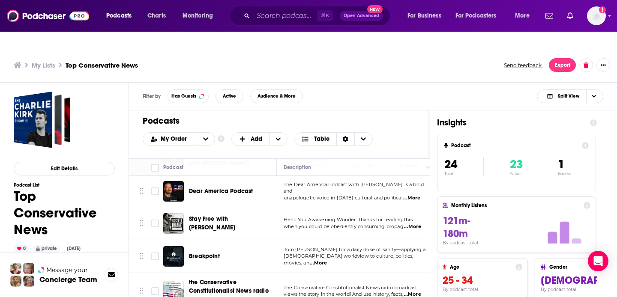
scroll to position [596, 0]
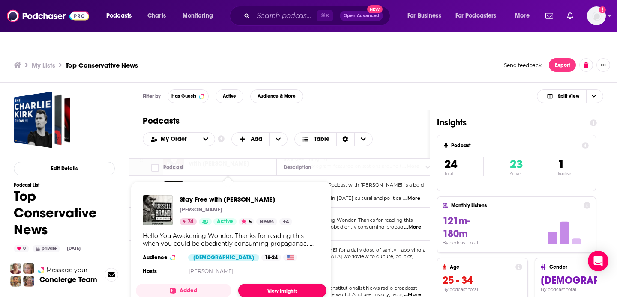
click at [278, 284] on link "View Insights" at bounding box center [282, 291] width 88 height 14
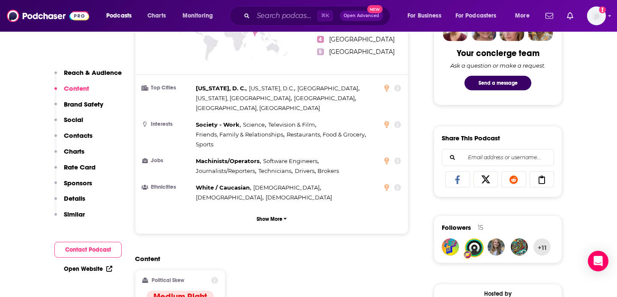
scroll to position [454, 0]
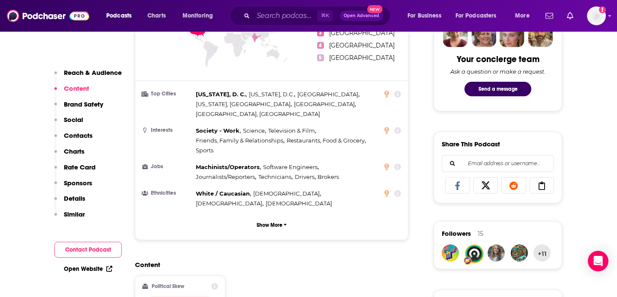
click at [80, 183] on p "Sponsors" at bounding box center [78, 183] width 28 height 8
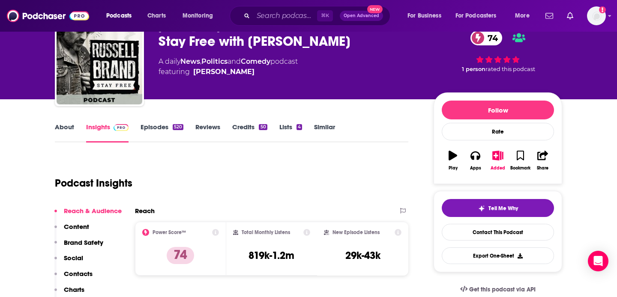
scroll to position [0, 0]
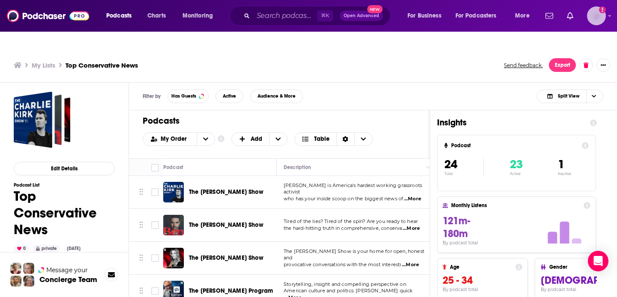
click at [600, 18] on img "Logged in as FirstLiberty" at bounding box center [596, 15] width 19 height 19
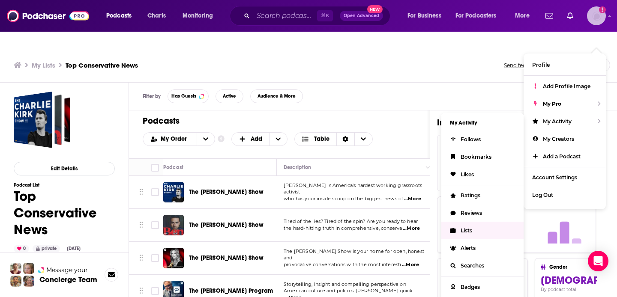
click at [467, 228] on span "Lists" at bounding box center [467, 231] width 12 height 6
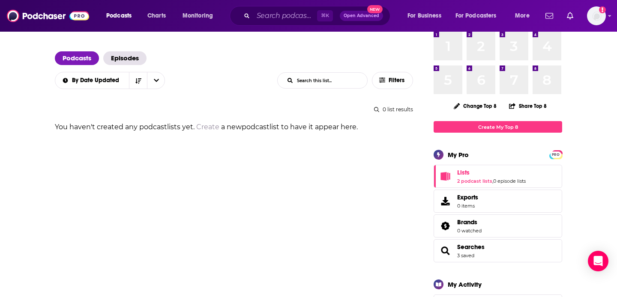
scroll to position [55, 0]
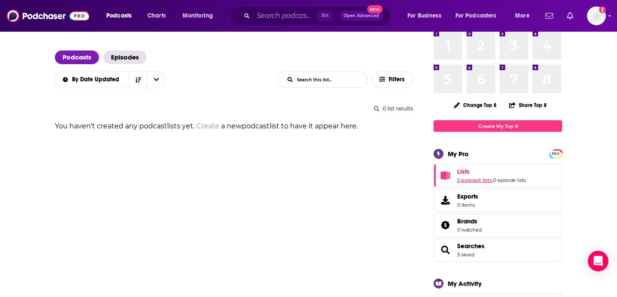
click at [476, 177] on link "2 podcast lists" at bounding box center [474, 180] width 35 height 6
click at [478, 177] on link "2 podcast lists" at bounding box center [474, 180] width 35 height 6
click at [475, 177] on link "2 podcast lists" at bounding box center [474, 180] width 35 height 6
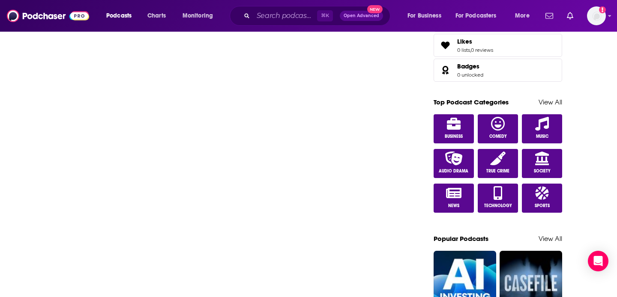
scroll to position [0, 0]
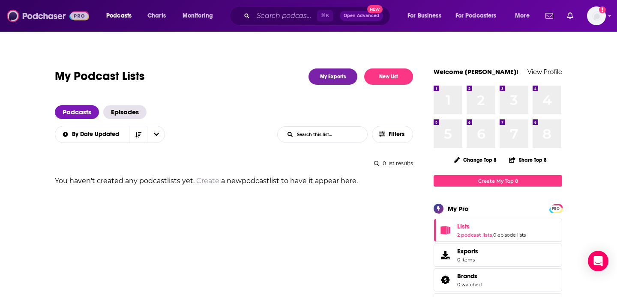
click at [38, 17] on img at bounding box center [48, 16] width 82 height 16
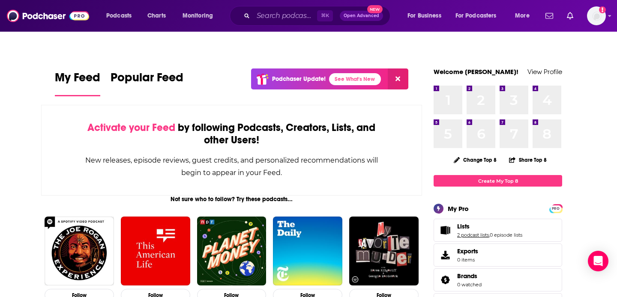
click at [467, 232] on link "2 podcast lists" at bounding box center [473, 235] width 32 height 6
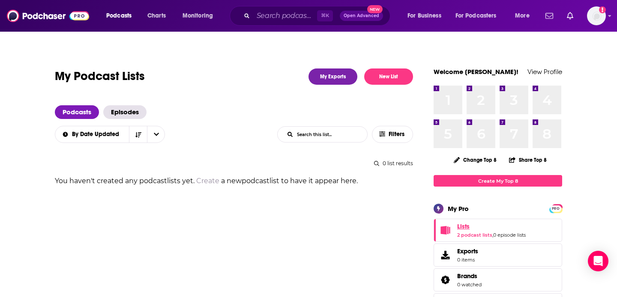
click at [461, 223] on span "Lists" at bounding box center [463, 227] width 12 height 8
click at [463, 232] on link "2 podcast lists" at bounding box center [473, 235] width 32 height 6
click at [463, 232] on link "2 podcast lists" at bounding box center [474, 235] width 35 height 6
click at [595, 14] on img "Logged in as FirstLiberty" at bounding box center [596, 15] width 19 height 19
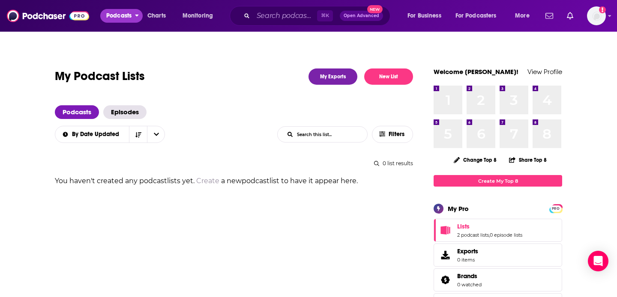
click at [110, 15] on span "Podcasts" at bounding box center [118, 16] width 25 height 12
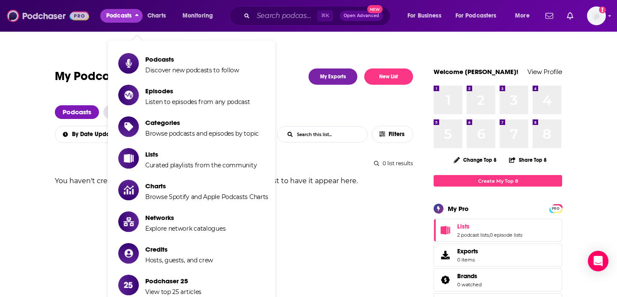
click at [16, 15] on img at bounding box center [48, 16] width 82 height 16
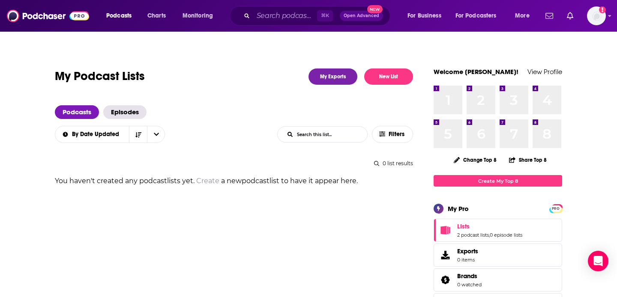
click at [600, 15] on img "Logged in as FirstLiberty" at bounding box center [596, 15] width 19 height 19
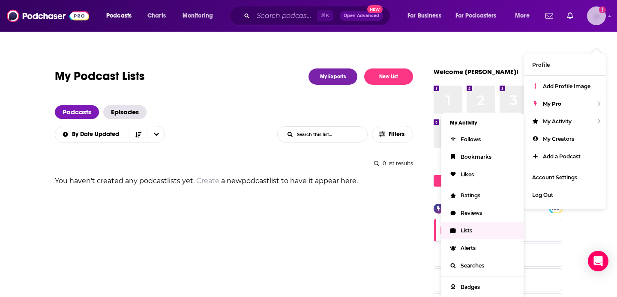
click at [470, 228] on span "Lists" at bounding box center [467, 231] width 12 height 6
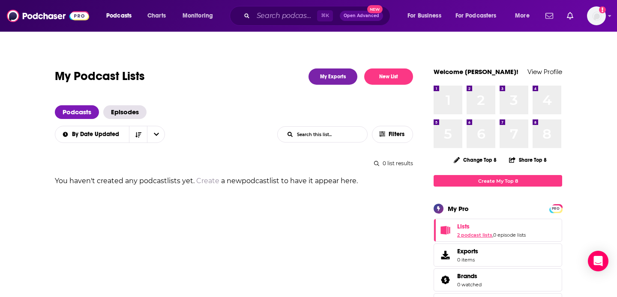
click at [465, 232] on link "2 podcast lists" at bounding box center [474, 235] width 35 height 6
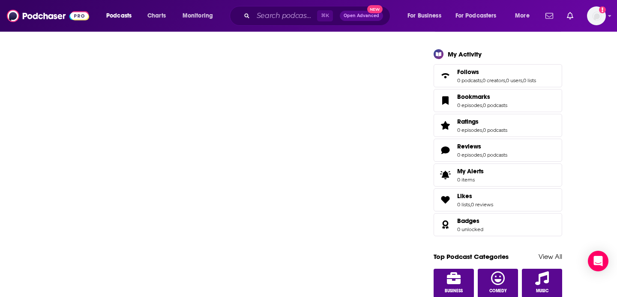
scroll to position [285, 0]
click at [124, 17] on span "Podcasts" at bounding box center [118, 16] width 25 height 12
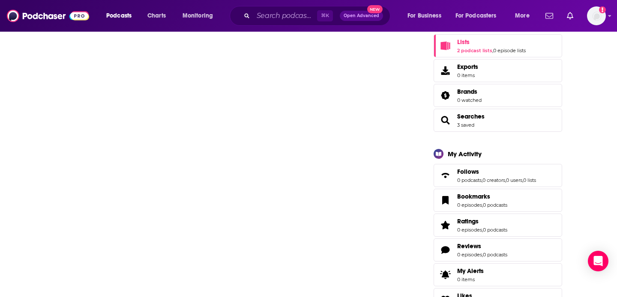
scroll to position [176, 0]
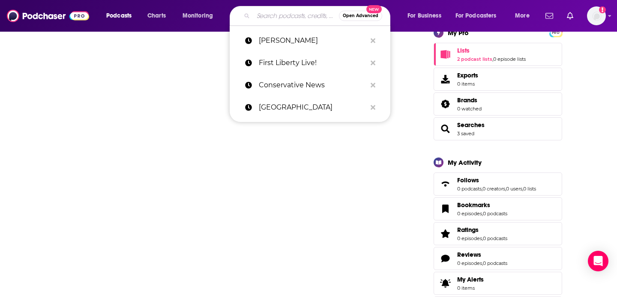
click at [275, 16] on input "Search podcasts, credits, & more..." at bounding box center [296, 16] width 86 height 14
click at [278, 63] on p "First Liberty Live!" at bounding box center [313, 63] width 108 height 22
